Goal: Transaction & Acquisition: Purchase product/service

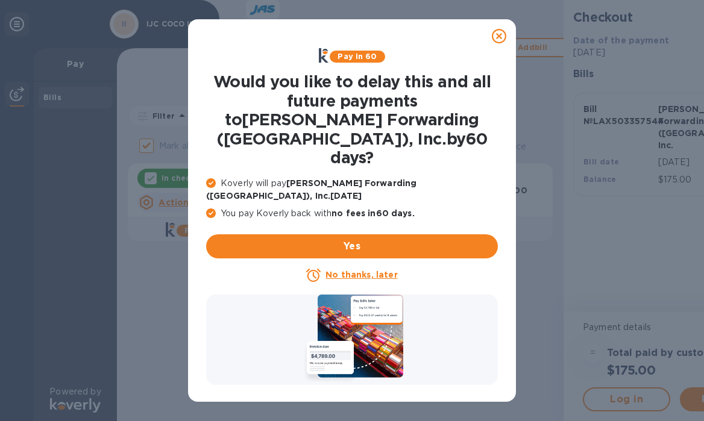
click at [499, 39] on icon at bounding box center [499, 36] width 14 height 14
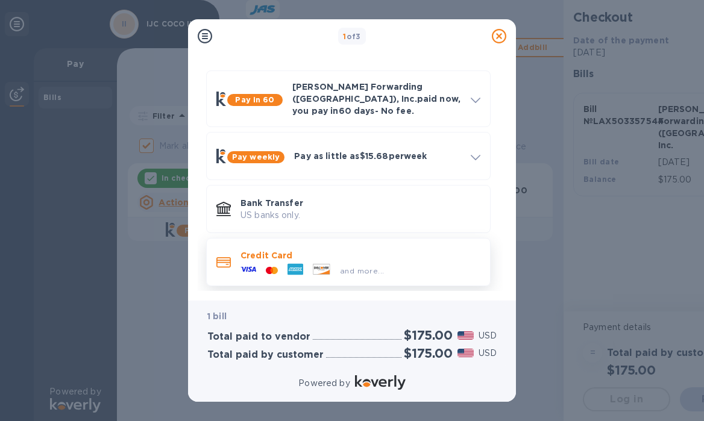
scroll to position [30, 0]
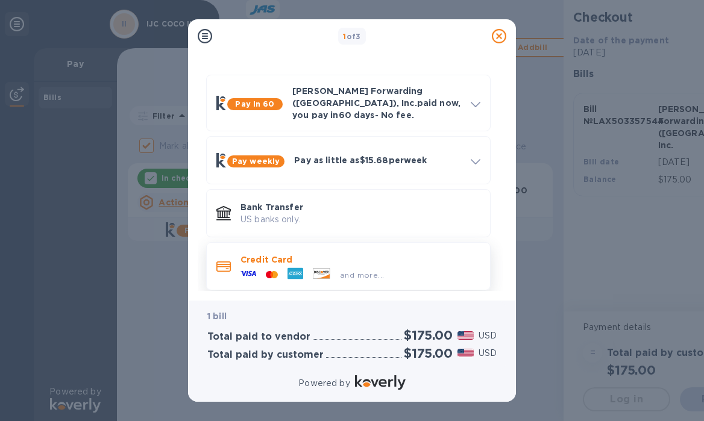
click at [392, 269] on div "and more..." at bounding box center [361, 272] width 240 height 13
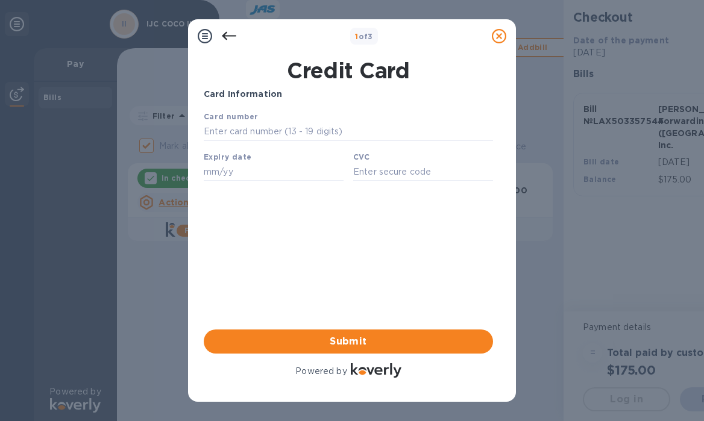
scroll to position [0, 0]
click at [301, 127] on input "text" at bounding box center [348, 132] width 289 height 18
type input "[CREDIT_CARD_NUMBER]"
type input "06/28"
type input "6512"
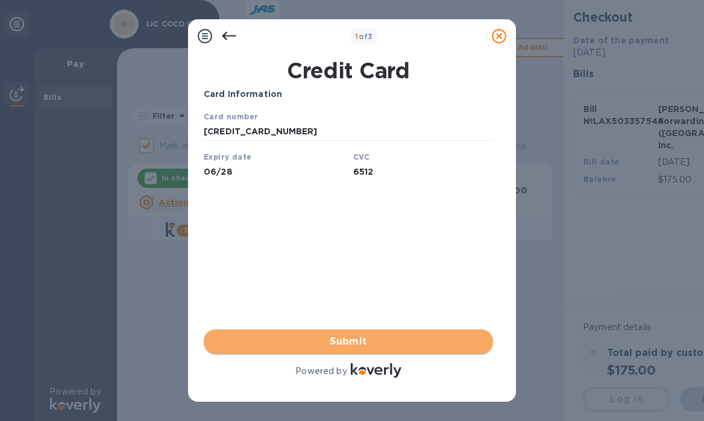
click at [371, 342] on span "Submit" at bounding box center [348, 342] width 270 height 14
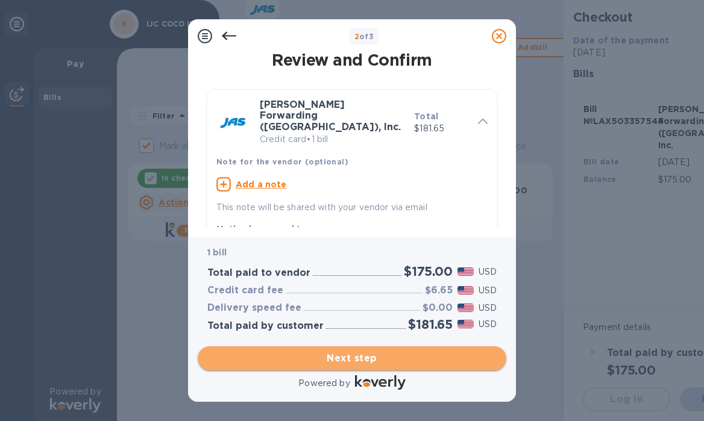
click at [358, 355] on span "Next step" at bounding box center [351, 358] width 289 height 14
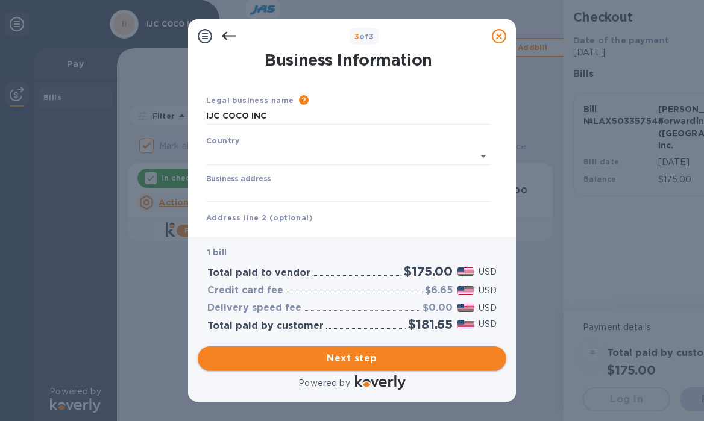
type input "[GEOGRAPHIC_DATA]"
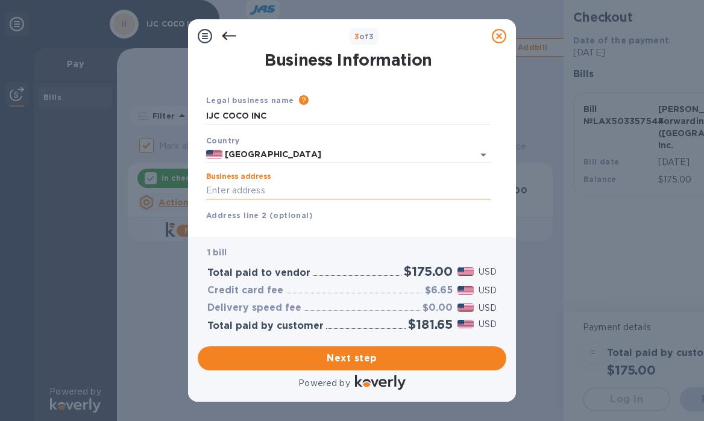
type input "[STREET_ADDRESS]"
type input "Aventura"
type input "FL"
type input "33180"
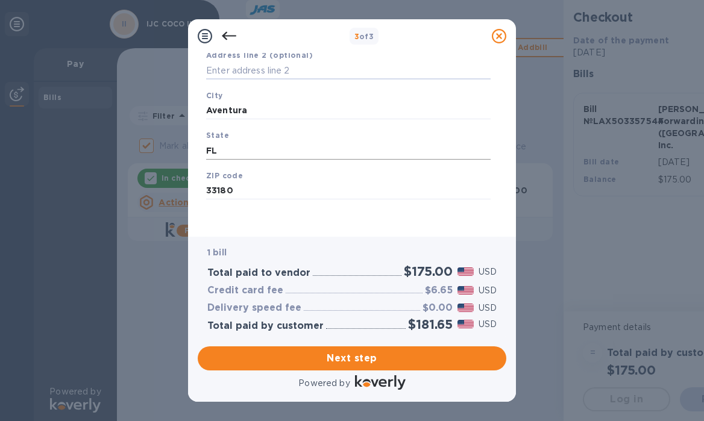
scroll to position [160, 0]
click at [385, 357] on span "Next step" at bounding box center [351, 358] width 289 height 14
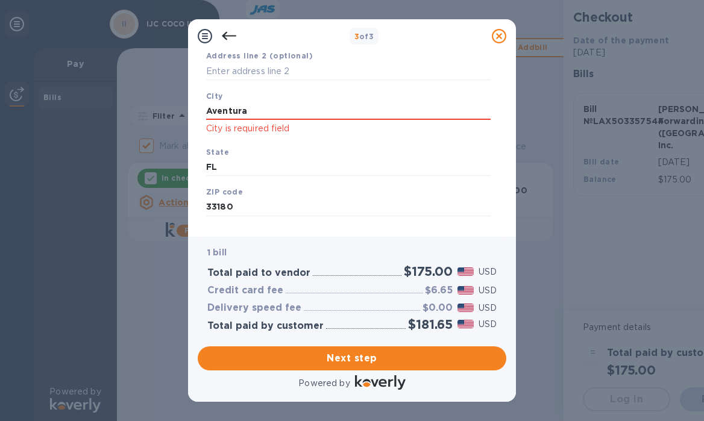
drag, startPoint x: 284, startPoint y: 110, endPoint x: 115, endPoint y: 96, distance: 170.0
click at [114, 95] on div "3 of 3 Business Information Legal business name Please provide the legal name t…" at bounding box center [352, 210] width 704 height 421
type input "[GEOGRAPHIC_DATA]"
click p "City is required field"
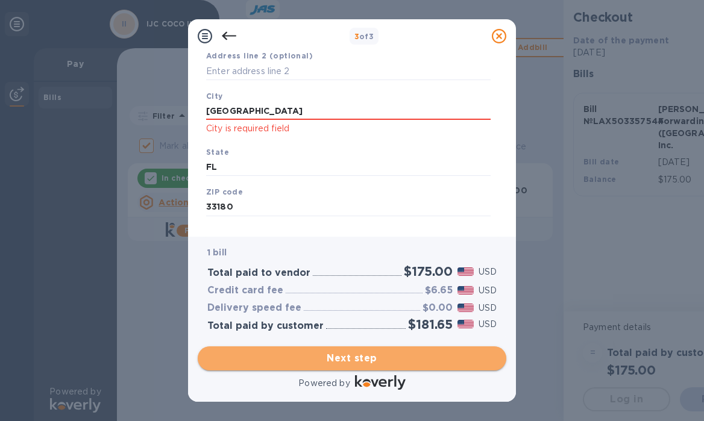
click at [371, 352] on span "Next step" at bounding box center [351, 358] width 289 height 14
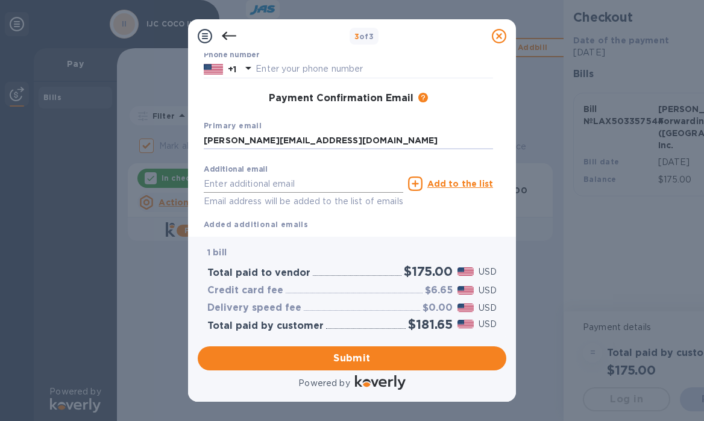
type input "[PERSON_NAME][EMAIL_ADDRESS][DOMAIN_NAME]"
click at [344, 163] on div "Additional email Email address will be added to the list of emails" at bounding box center [303, 184] width 204 height 54
click at [360, 234] on div "Payment Contact Information First name Last name Phone number +1 Payment Confir…" at bounding box center [352, 145] width 328 height 184
click at [359, 356] on span "Submit" at bounding box center [351, 358] width 289 height 14
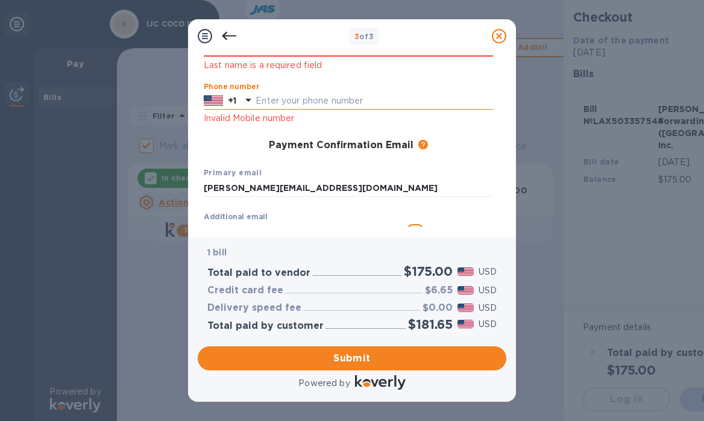
type input "3058010022"
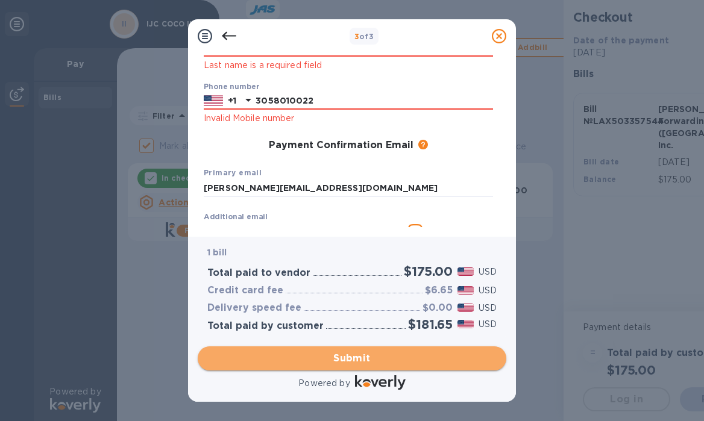
click at [356, 354] on span "Submit" at bounding box center [351, 358] width 289 height 14
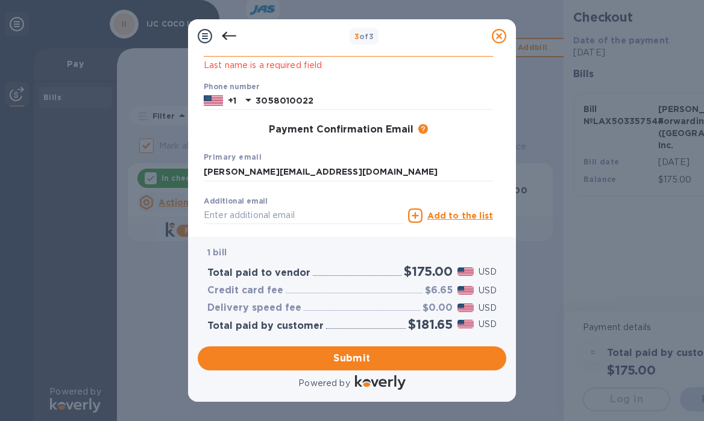
scroll to position [0, 0]
click at [295, 72] on div "Last name Last name is a required field" at bounding box center [348, 50] width 299 height 56
click p "Last name is a required field"
click at [231, 35] on icon at bounding box center [229, 36] width 14 height 14
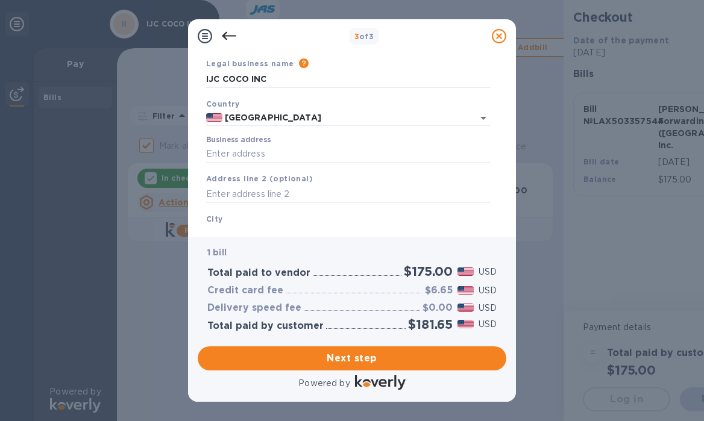
scroll to position [39, 0]
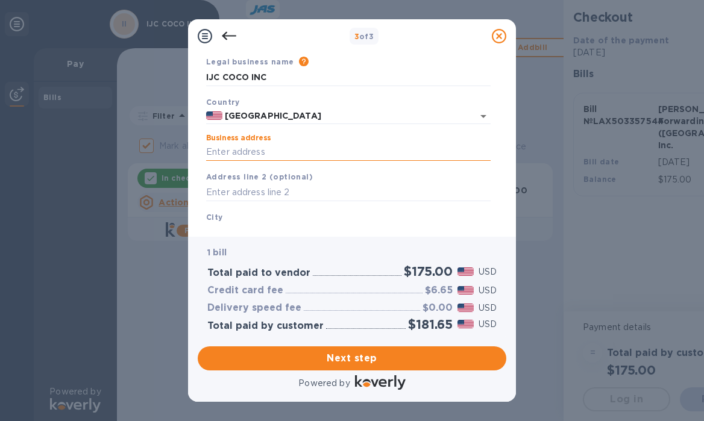
type input "[STREET_ADDRESS]"
type input "Aventura"
type input "FL"
type input "33180"
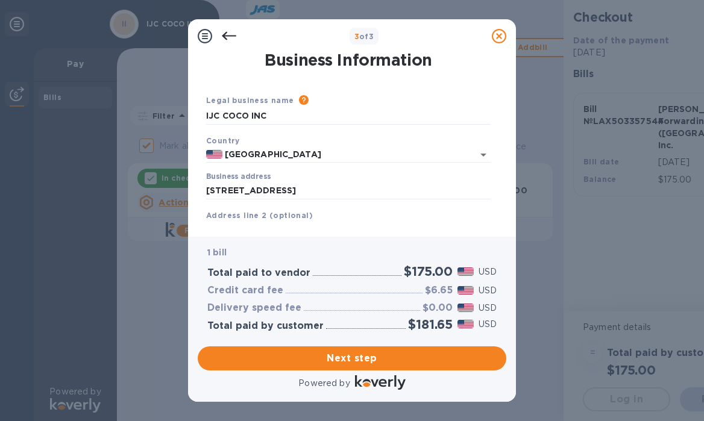
scroll to position [0, 0]
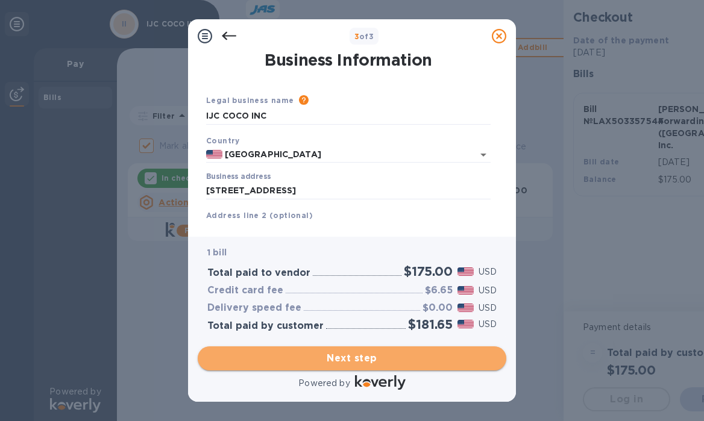
click at [358, 354] on span "Next step" at bounding box center [351, 358] width 289 height 14
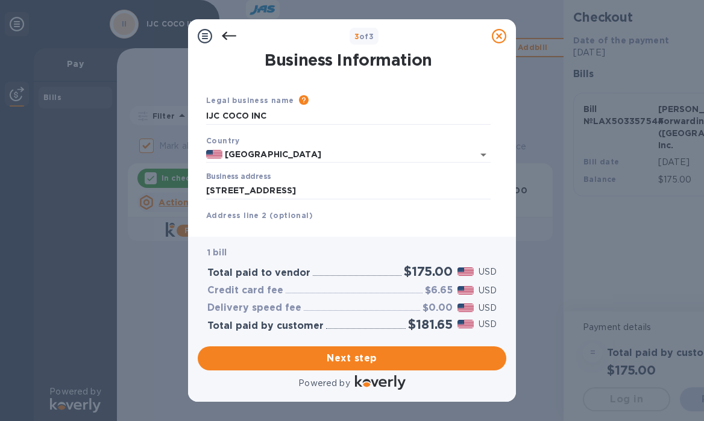
click at [227, 33] on icon at bounding box center [229, 36] width 14 height 8
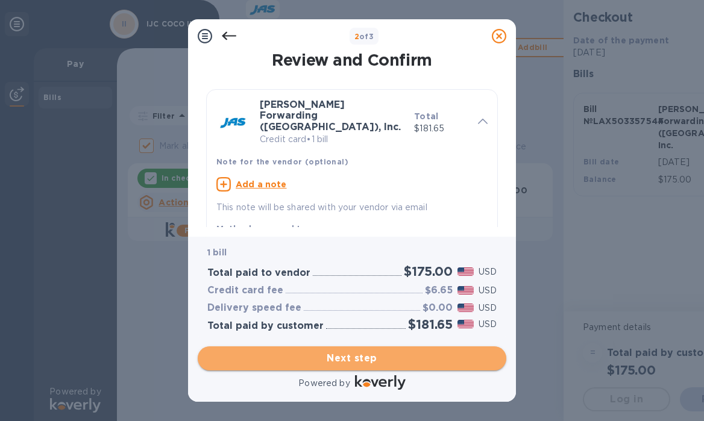
click at [385, 358] on span "Next step" at bounding box center [351, 358] width 289 height 14
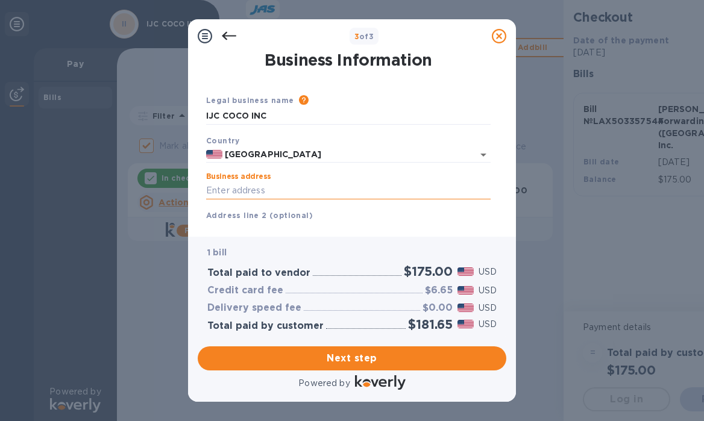
type input "[STREET_ADDRESS]"
type input "Aventura"
type input "FL"
type input "33180"
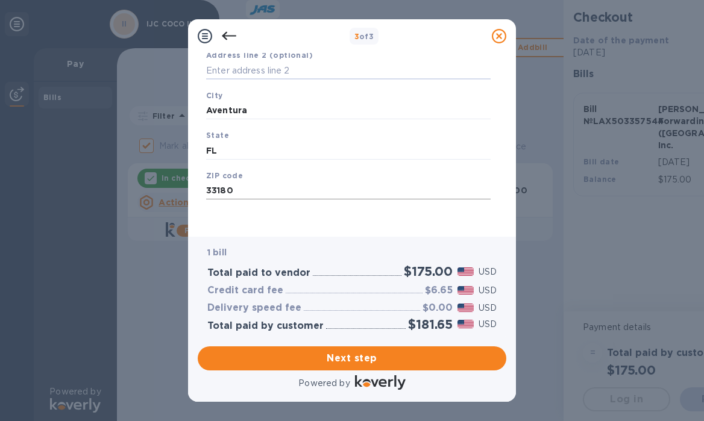
scroll to position [160, 0]
click at [367, 362] on span "Next step" at bounding box center [351, 358] width 289 height 14
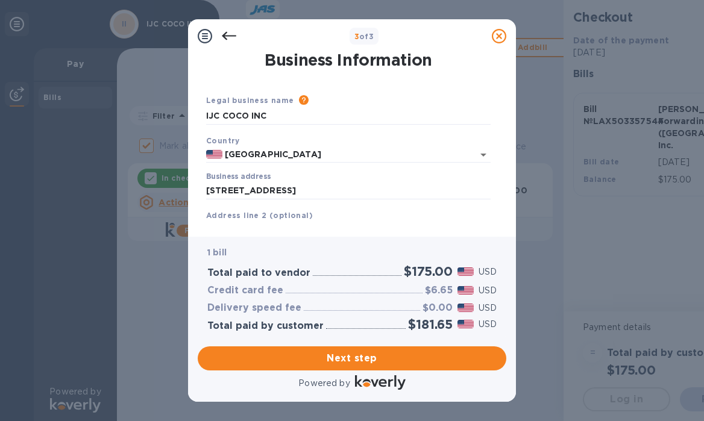
scroll to position [0, 0]
click at [348, 358] on span "Next step" at bounding box center [351, 358] width 289 height 14
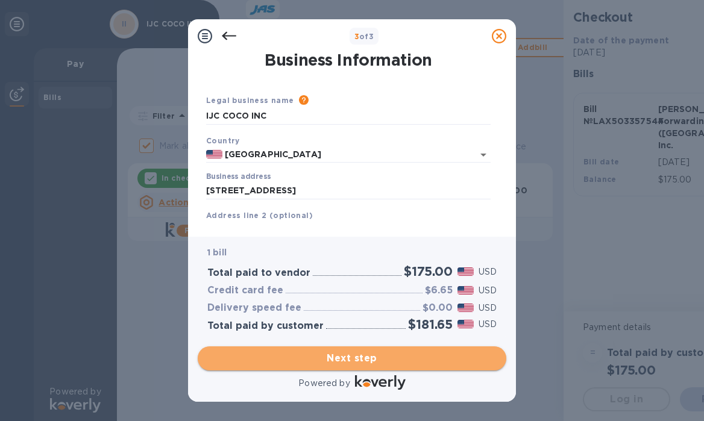
click at [357, 357] on span "Next step" at bounding box center [351, 358] width 289 height 14
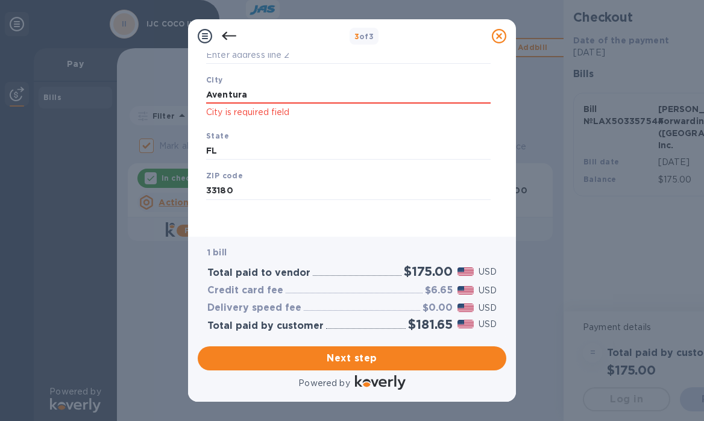
scroll to position [175, 0]
drag, startPoint x: 268, startPoint y: 98, endPoint x: 96, endPoint y: 86, distance: 172.3
click at [96, 86] on div "3 of 3 Business Information Legal business name Please provide the legal name t…" at bounding box center [352, 210] width 704 height 421
type input ","
type input "[GEOGRAPHIC_DATA]"
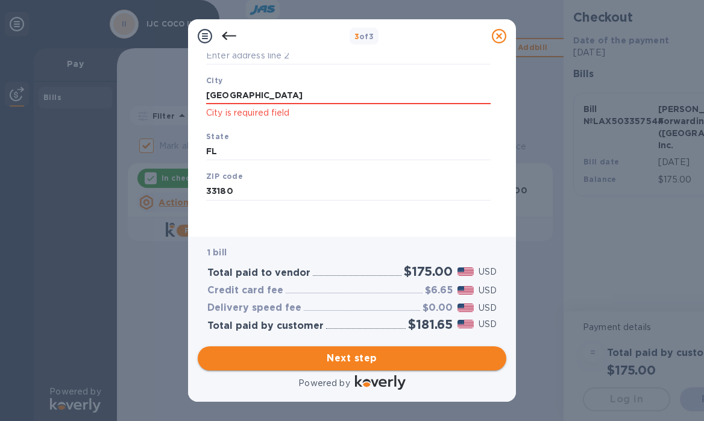
click at [350, 357] on span "Next step" at bounding box center [351, 358] width 289 height 14
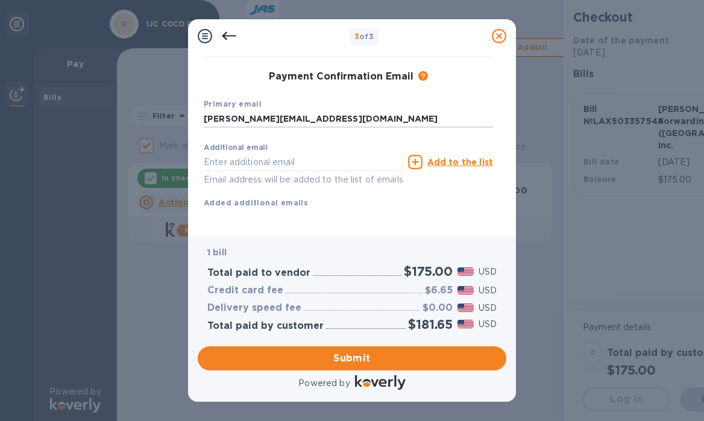
scroll to position [181, 0]
type input "[PERSON_NAME][EMAIL_ADDRESS][DOMAIN_NAME]"
click at [344, 141] on div "Additional email Email address will be added to the list of emails" at bounding box center [303, 163] width 204 height 54
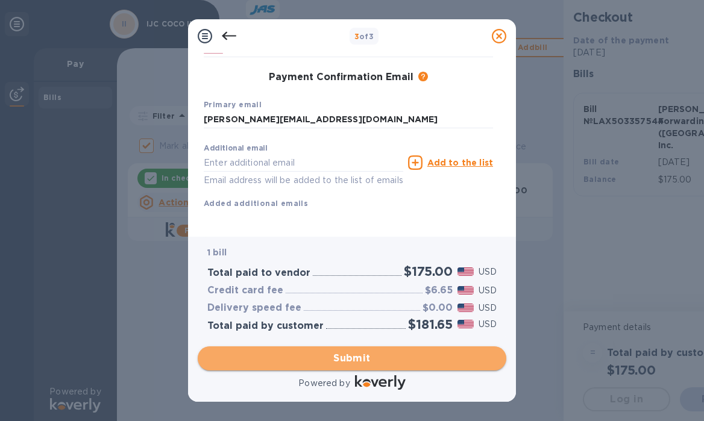
click at [360, 363] on span "Submit" at bounding box center [351, 358] width 289 height 14
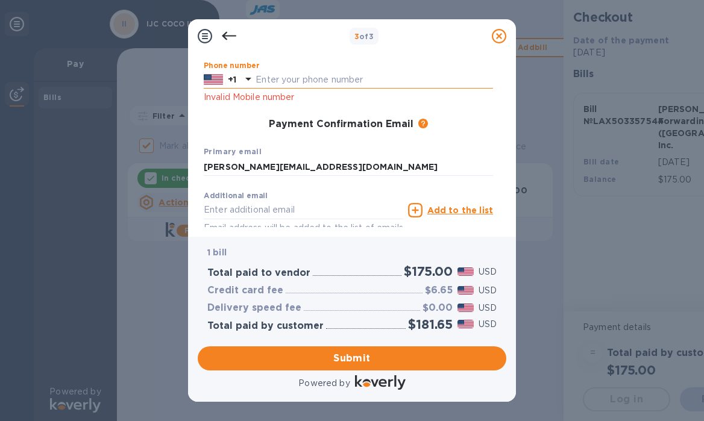
type input "3058010022"
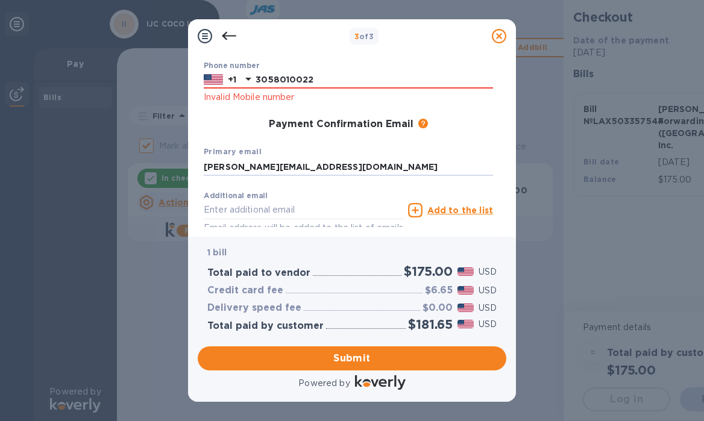
click at [352, 143] on div "Primary email [PERSON_NAME][EMAIL_ADDRESS][DOMAIN_NAME]" at bounding box center [348, 160] width 299 height 40
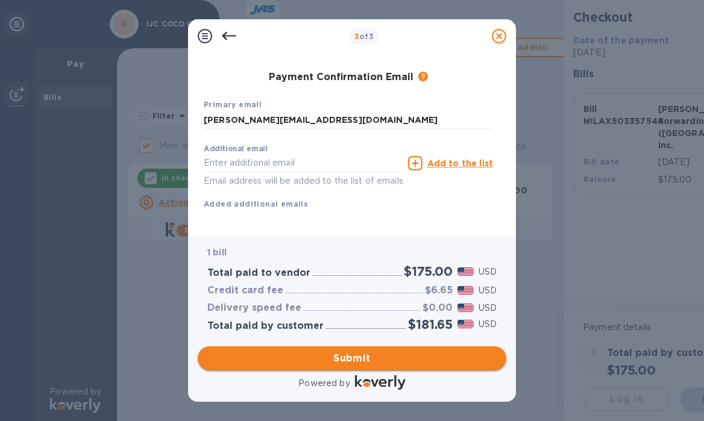
click at [357, 355] on span "Submit" at bounding box center [351, 358] width 289 height 14
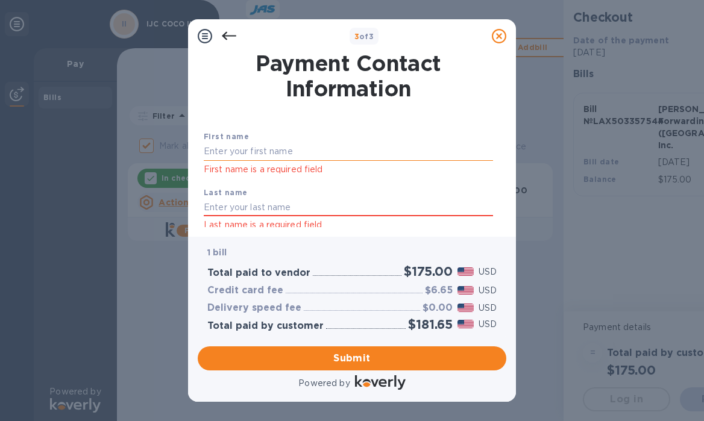
type input "[PERSON_NAME]"
click at [301, 197] on div "Last name Last name is a required field" at bounding box center [348, 209] width 299 height 56
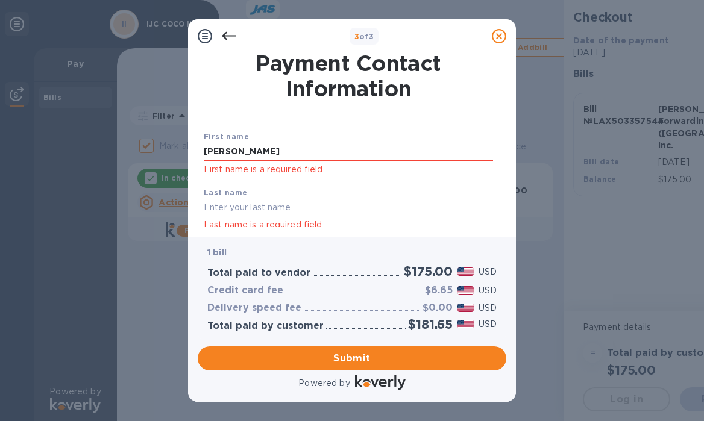
click at [298, 203] on input "text" at bounding box center [348, 208] width 289 height 18
type input "[PERSON_NAME]"
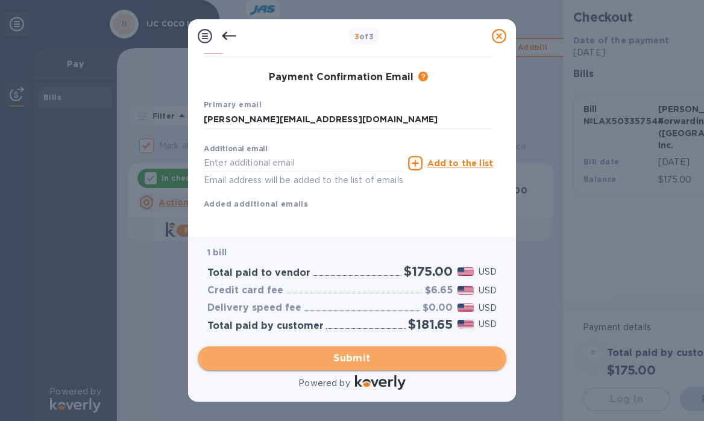
click at [356, 354] on span "Submit" at bounding box center [351, 358] width 289 height 14
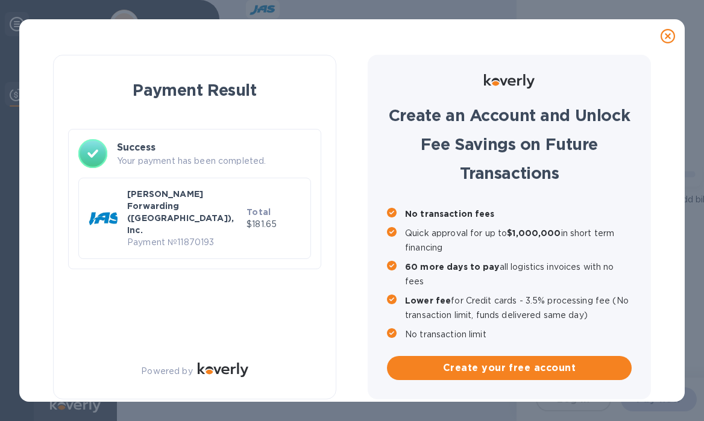
checkbox input "false"
